Goal: Find contact information: Find contact information

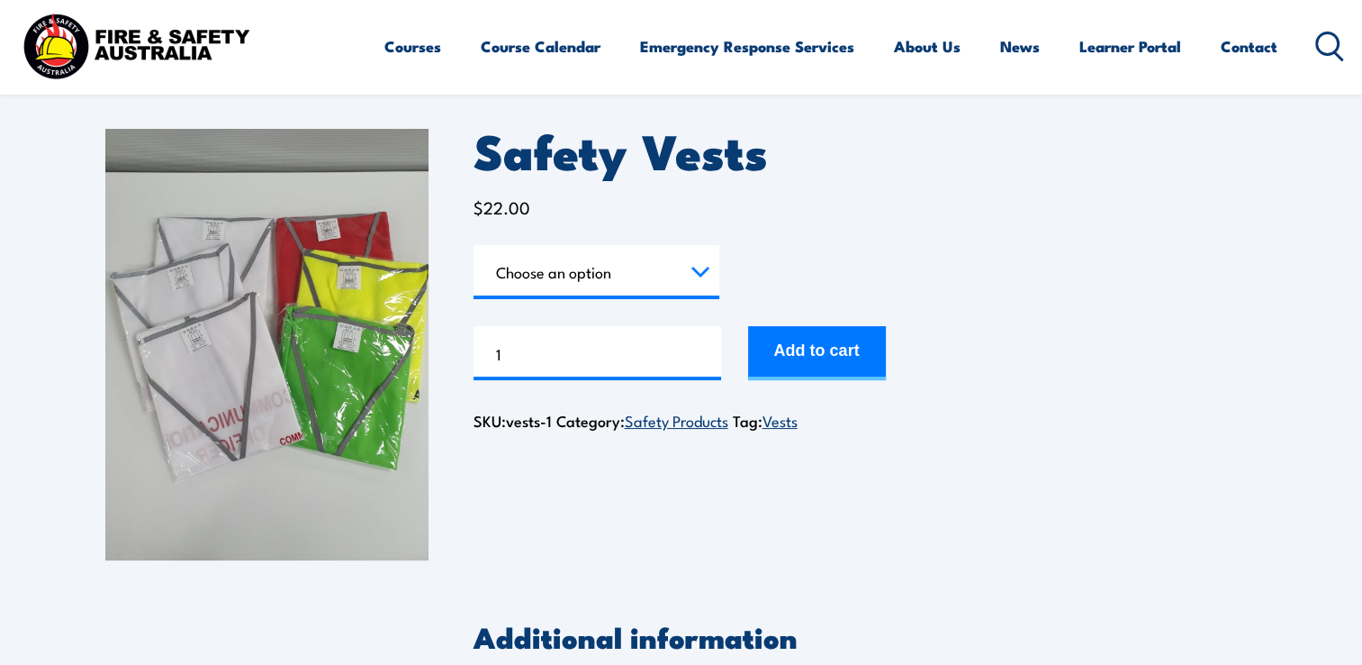
click at [628, 285] on select "Choose an option Chief [PERSON_NAME] Deputy Chief Warden Warden Area Warden Fir…" at bounding box center [597, 272] width 246 height 54
click at [474, 245] on select "Choose an option Chief [PERSON_NAME] Deputy Chief Warden Warden Area Warden Fir…" at bounding box center [597, 272] width 246 height 54
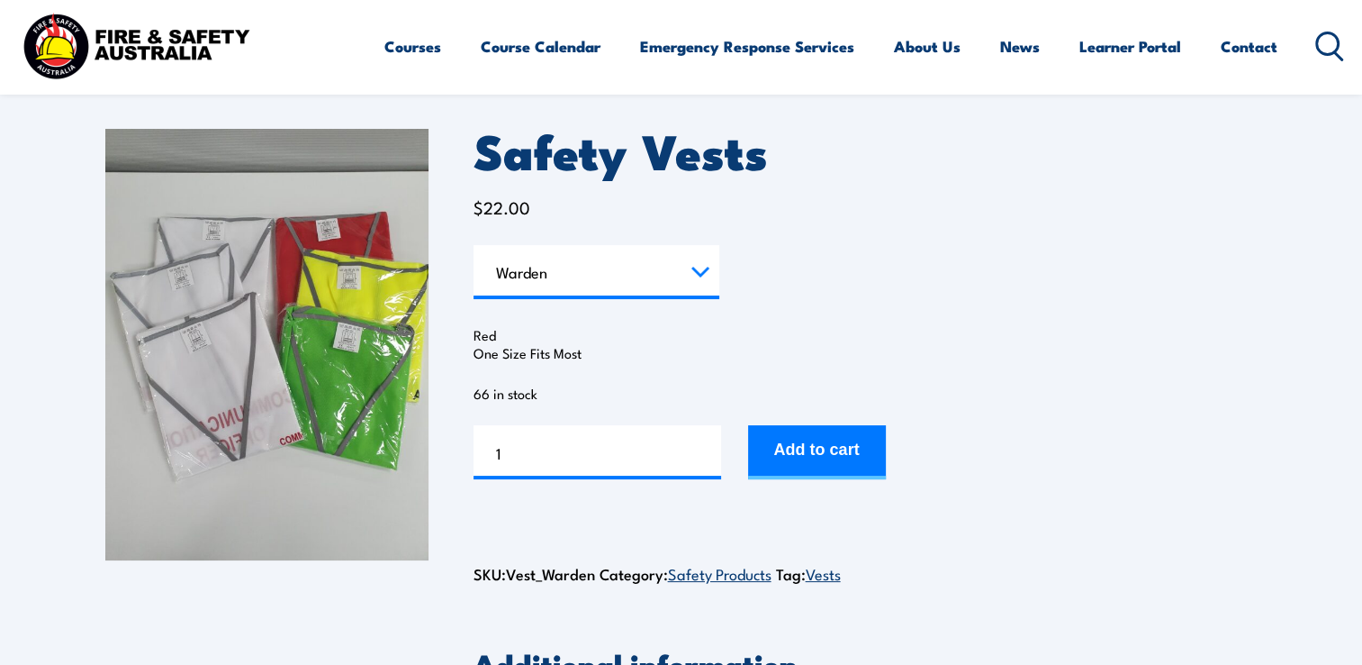
click at [691, 276] on select "Choose an option Chief [PERSON_NAME] Deputy Chief Warden Warden Area Warden Fir…" at bounding box center [597, 272] width 246 height 54
click at [474, 245] on select "Choose an option Chief [PERSON_NAME] Deputy Chief Warden Warden Area Warden Fir…" at bounding box center [597, 272] width 246 height 54
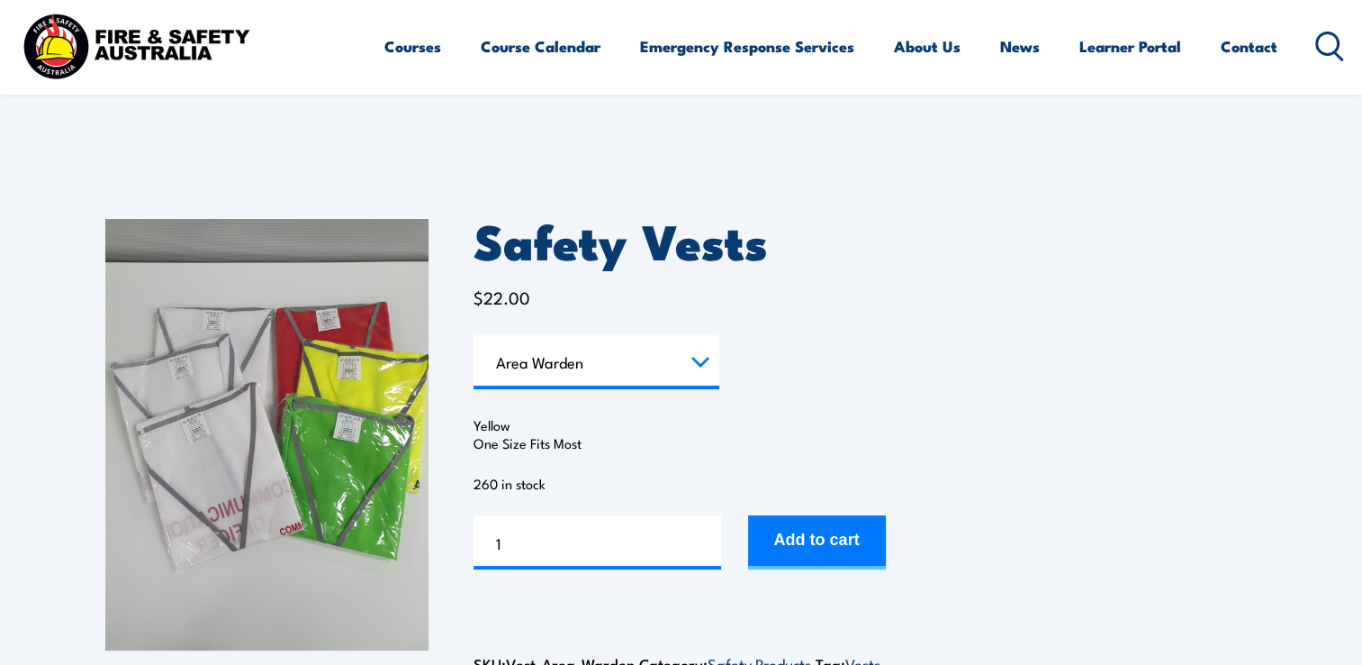
click at [643, 366] on select "Choose an option Chief [PERSON_NAME] Deputy Chief Warden Warden Area Warden Fir…" at bounding box center [597, 362] width 246 height 54
click at [474, 335] on select "Choose an option Chief [PERSON_NAME] Deputy Chief Warden Warden Area Warden Fir…" at bounding box center [597, 362] width 246 height 54
click at [647, 378] on select "Choose an option Chief [PERSON_NAME] Deputy Chief Warden Warden Area Warden Fir…" at bounding box center [597, 362] width 246 height 54
click at [474, 335] on select "Choose an option Chief [PERSON_NAME] Deputy Chief Warden Warden Area Warden Fir…" at bounding box center [597, 362] width 246 height 54
select select "First Aid"
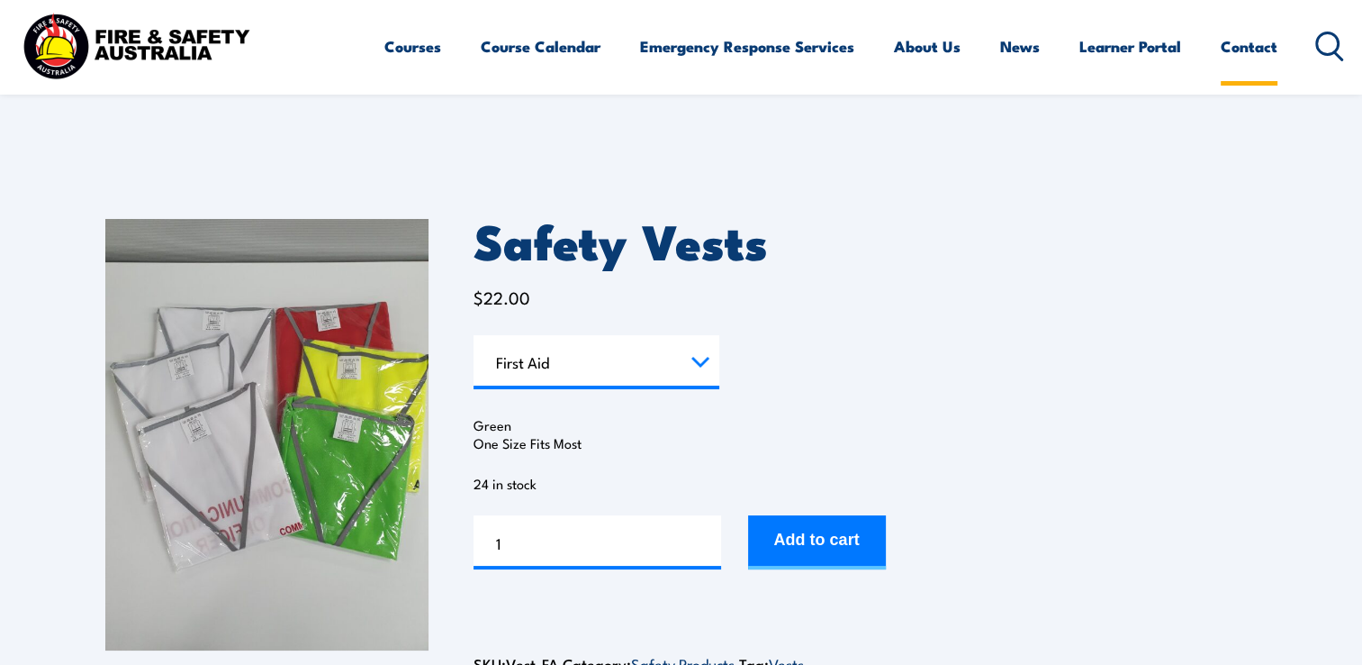
click at [1258, 52] on link "Contact" at bounding box center [1249, 47] width 57 height 48
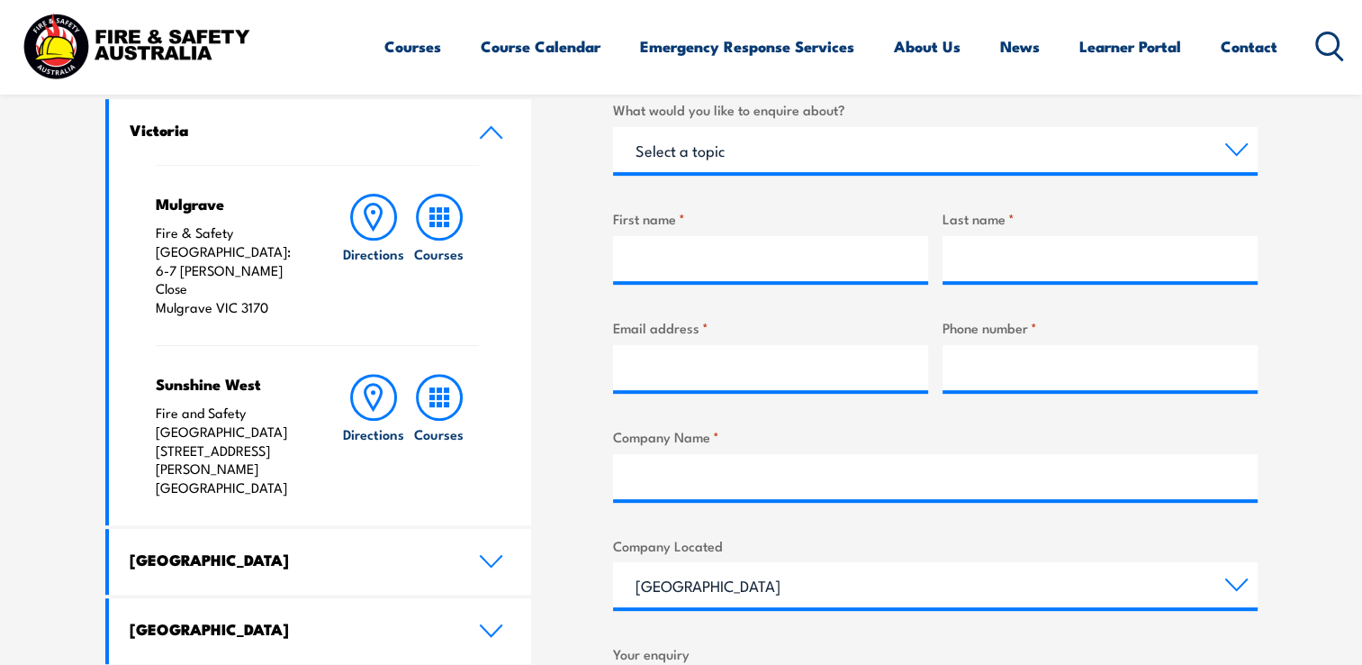
scroll to position [630, 0]
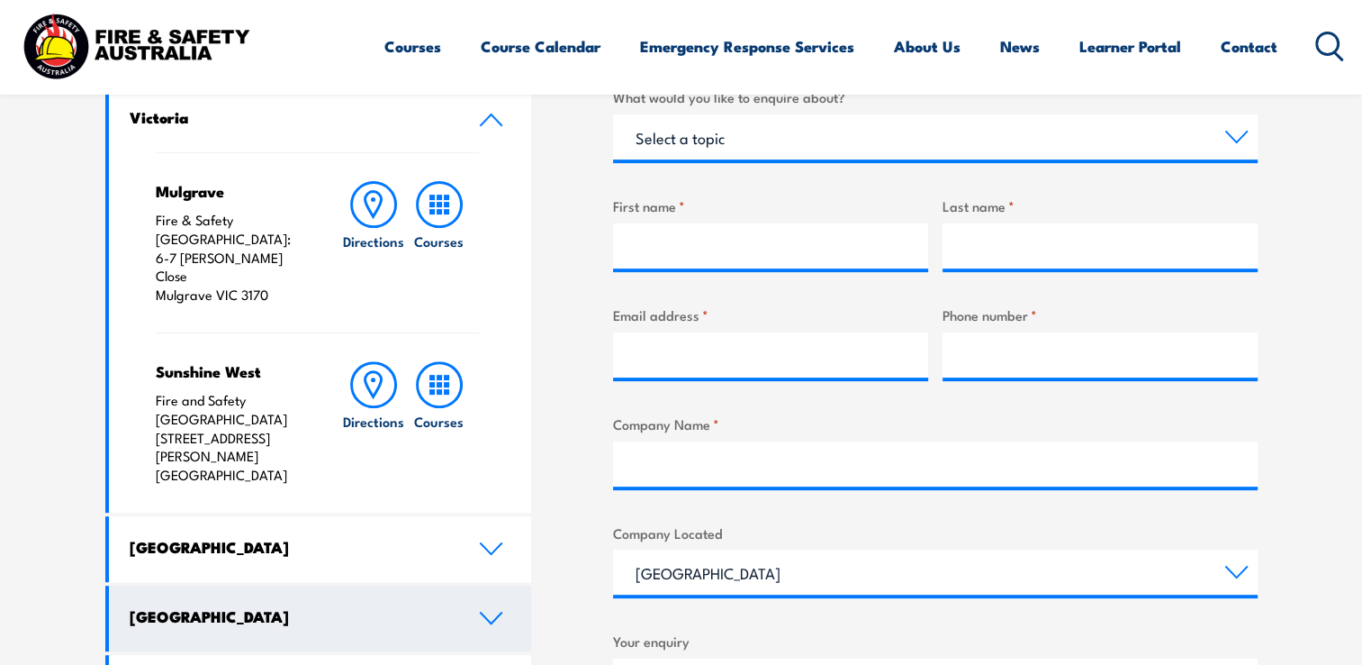
click at [458, 585] on link "Queensland" at bounding box center [320, 618] width 423 height 66
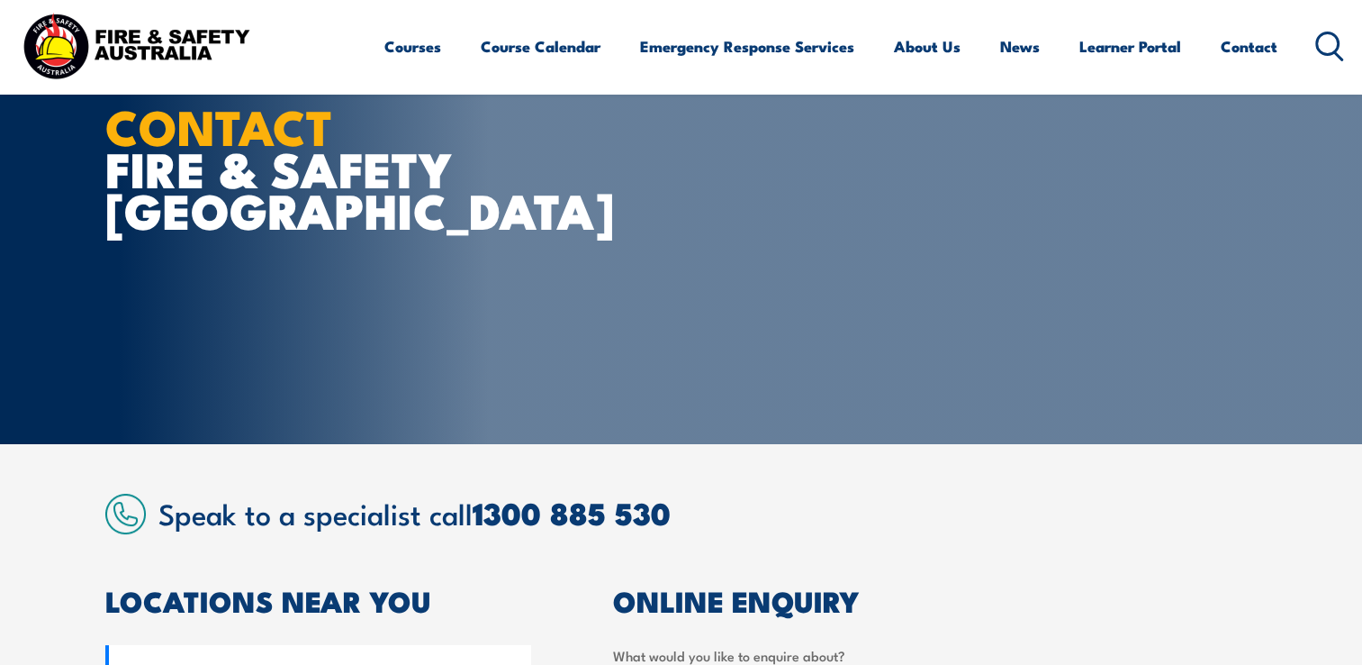
scroll to position [0, 0]
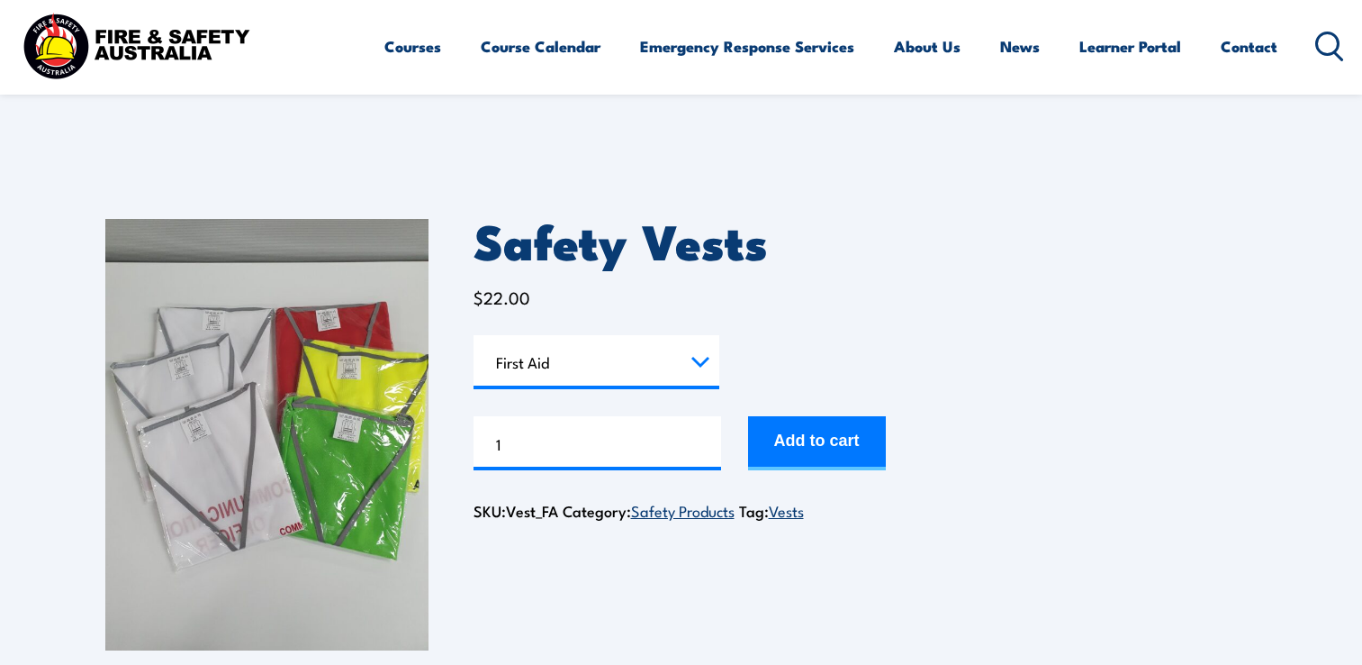
select select "First Aid"
